Goal: Task Accomplishment & Management: Complete application form

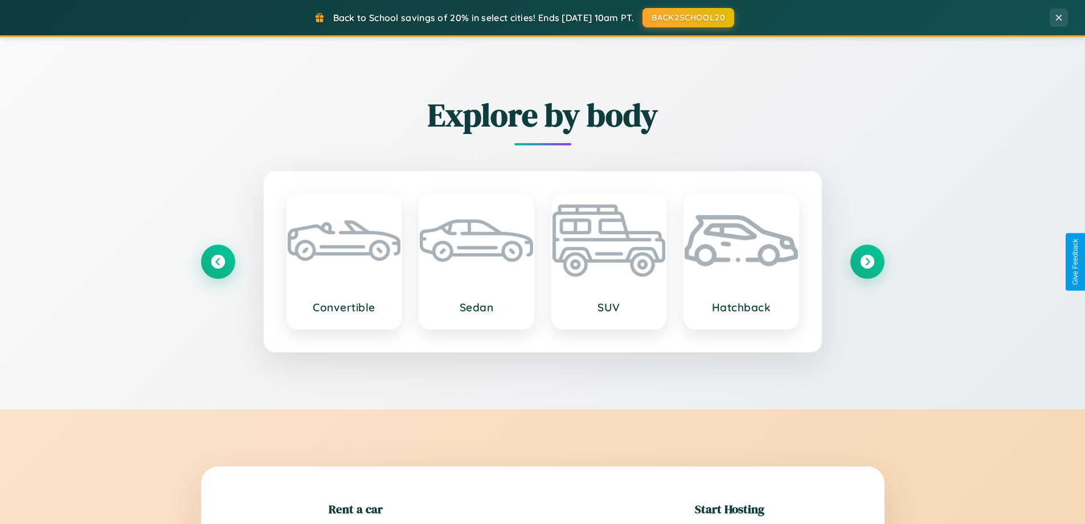
scroll to position [246, 0]
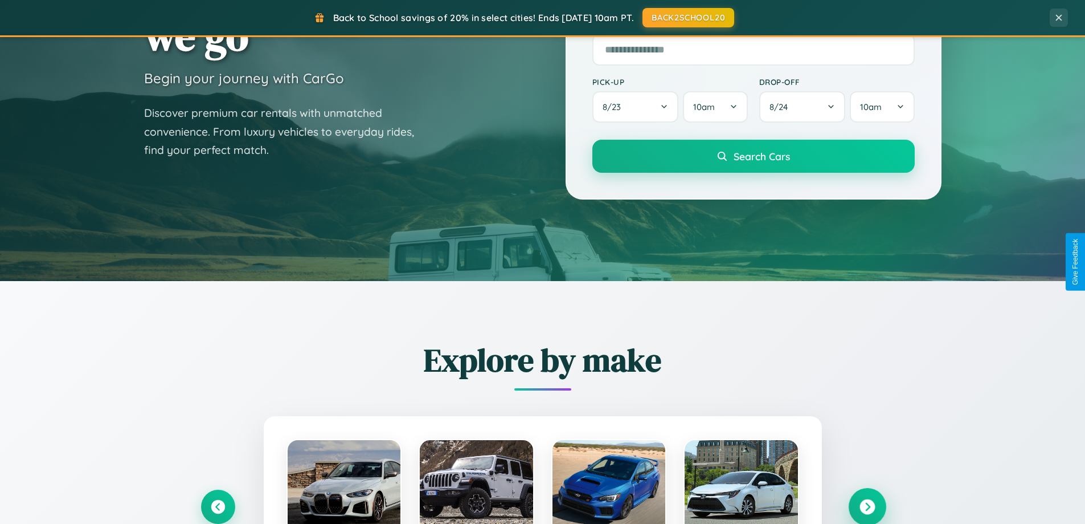
click at [867, 507] on icon at bounding box center [867, 506] width 15 height 15
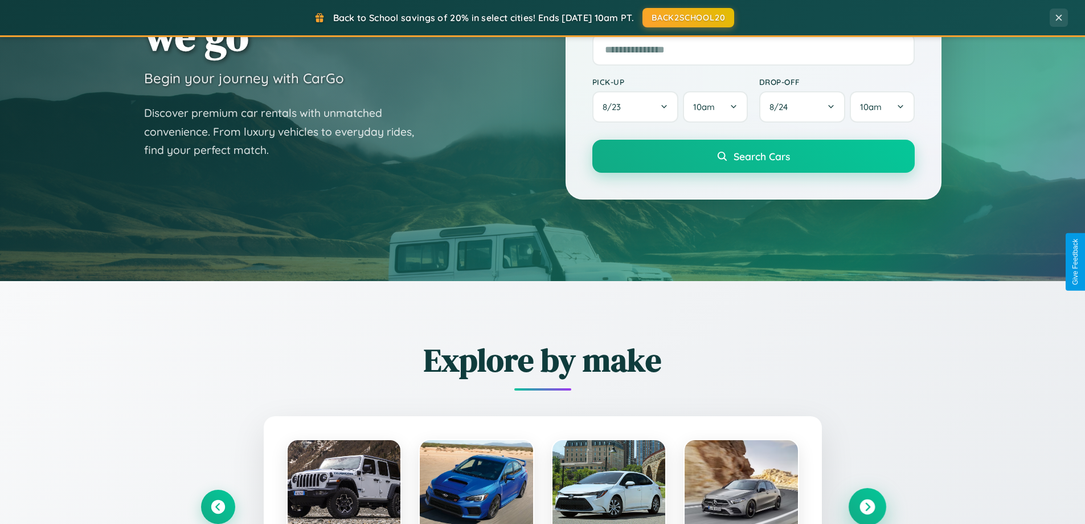
scroll to position [2193, 0]
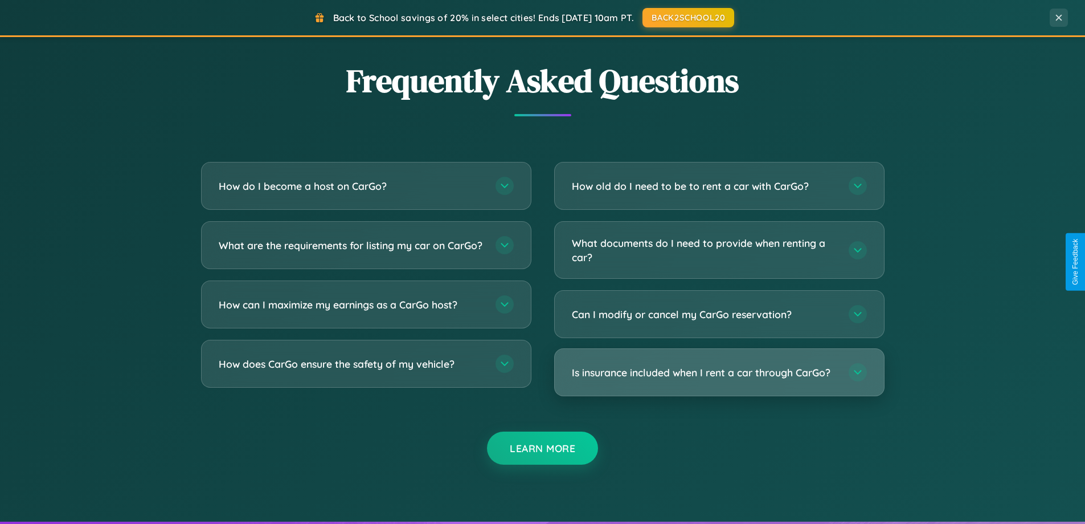
click at [719, 372] on h3 "Is insurance included when I rent a car through CarGo?" at bounding box center [705, 372] width 266 height 14
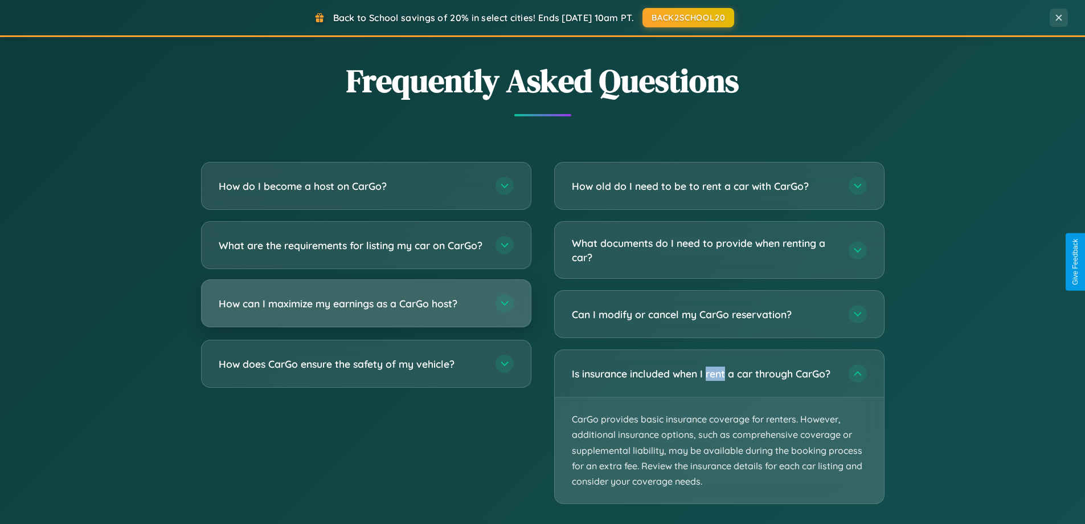
click at [366, 311] on h3 "How can I maximize my earnings as a CarGo host?" at bounding box center [352, 303] width 266 height 14
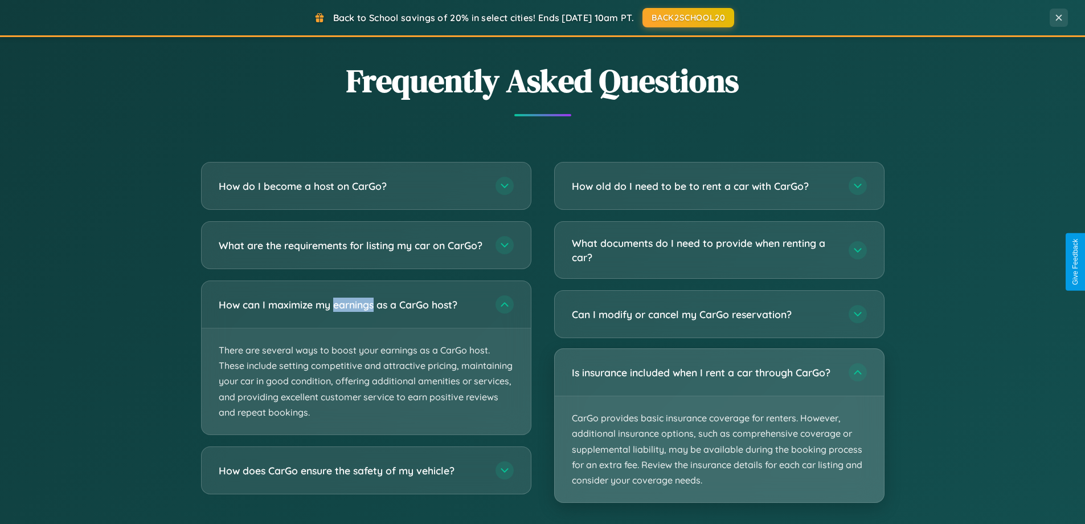
click at [719, 426] on p "CarGo provides basic insurance coverage for renters. However, additional insura…" at bounding box center [719, 449] width 329 height 106
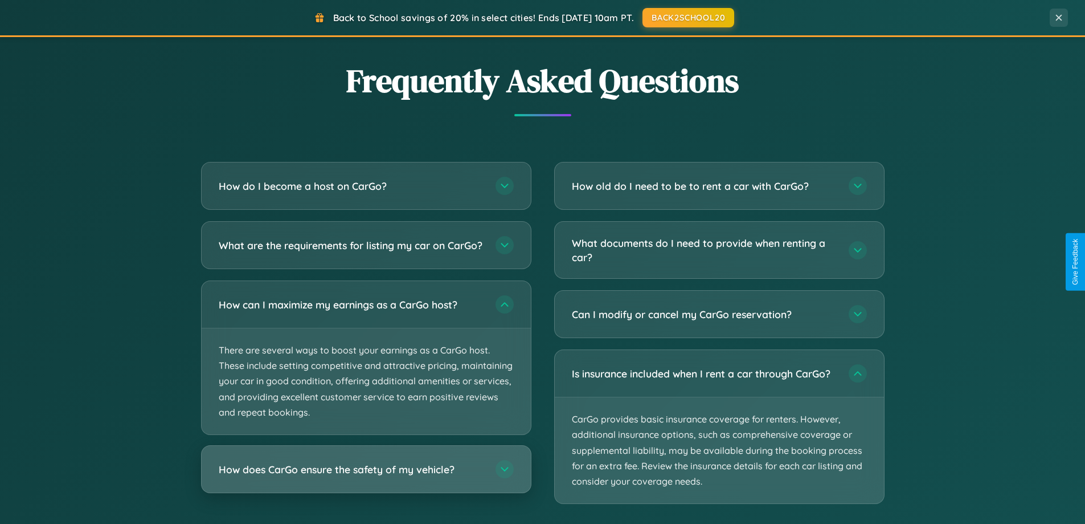
click at [366, 476] on h3 "How does CarGo ensure the safety of my vehicle?" at bounding box center [352, 469] width 266 height 14
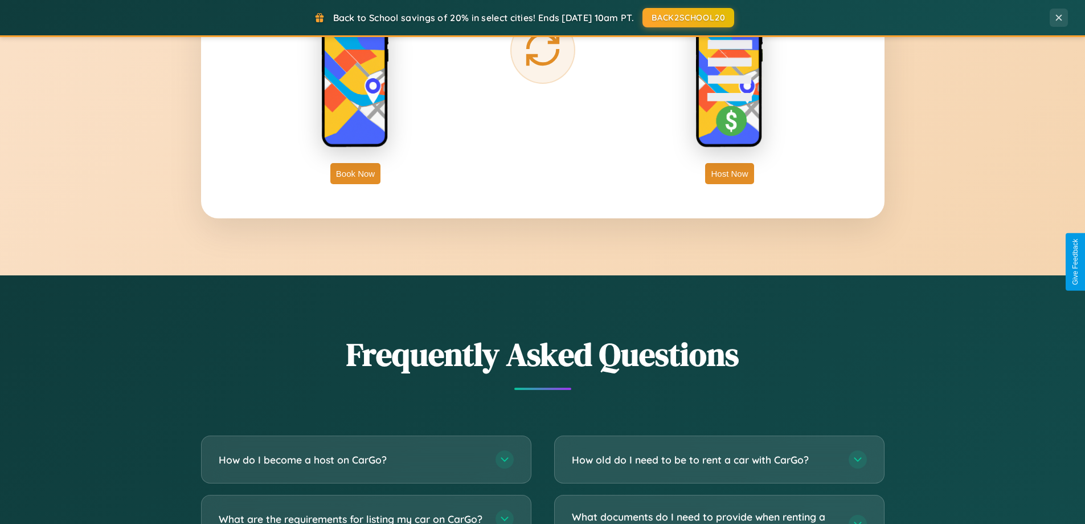
scroll to position [1831, 0]
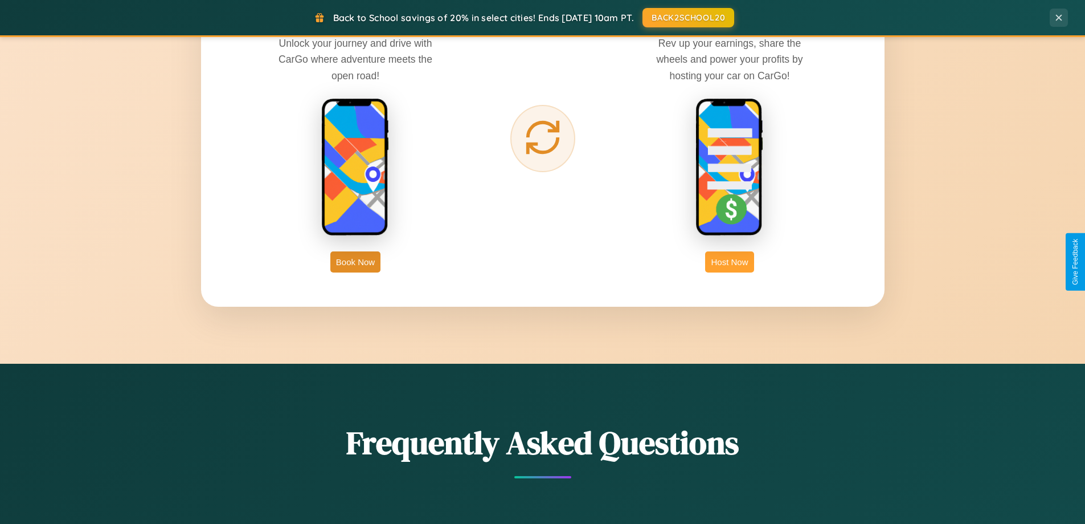
click at [730, 262] on button "Host Now" at bounding box center [729, 261] width 48 height 21
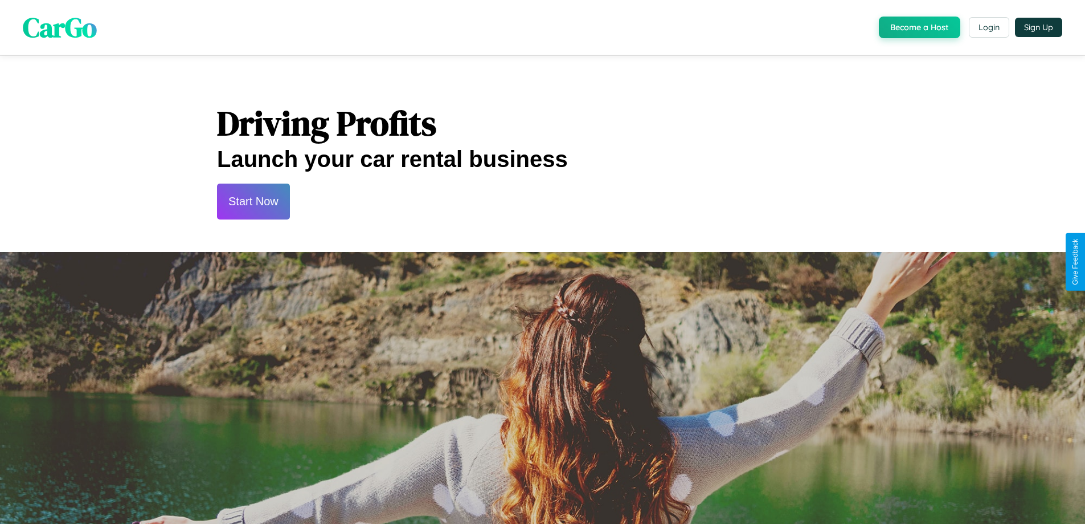
click at [253, 201] on button "Start Now" at bounding box center [253, 201] width 73 height 36
